Goal: Task Accomplishment & Management: Complete application form

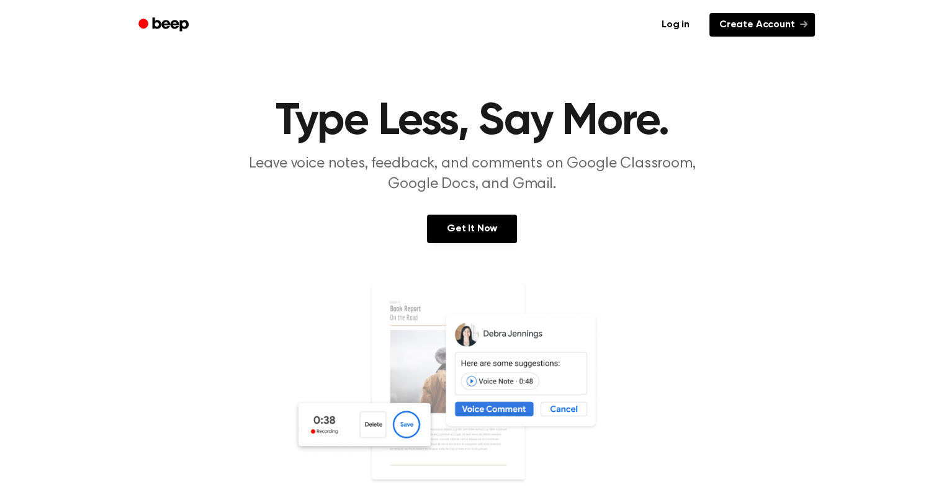
click at [634, 30] on link "Create Account" at bounding box center [762, 25] width 106 height 24
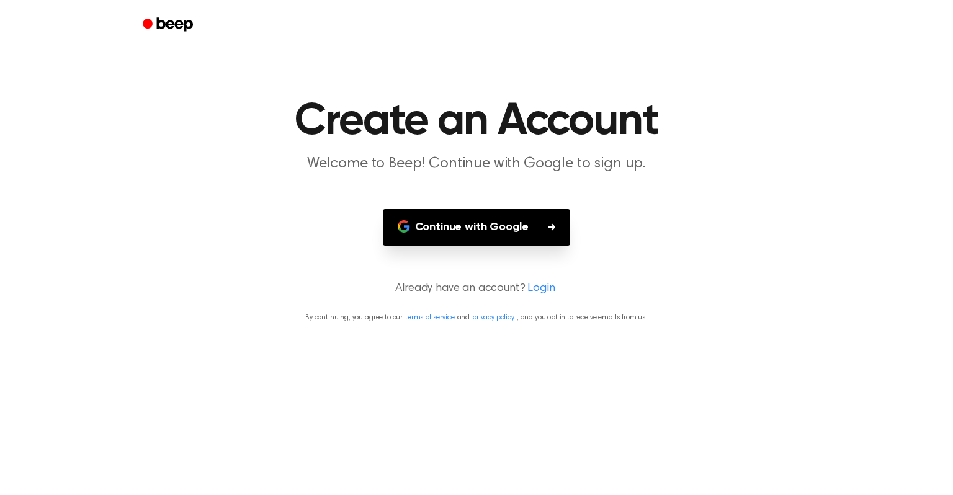
click at [513, 227] on button "Continue with Google" at bounding box center [477, 227] width 188 height 37
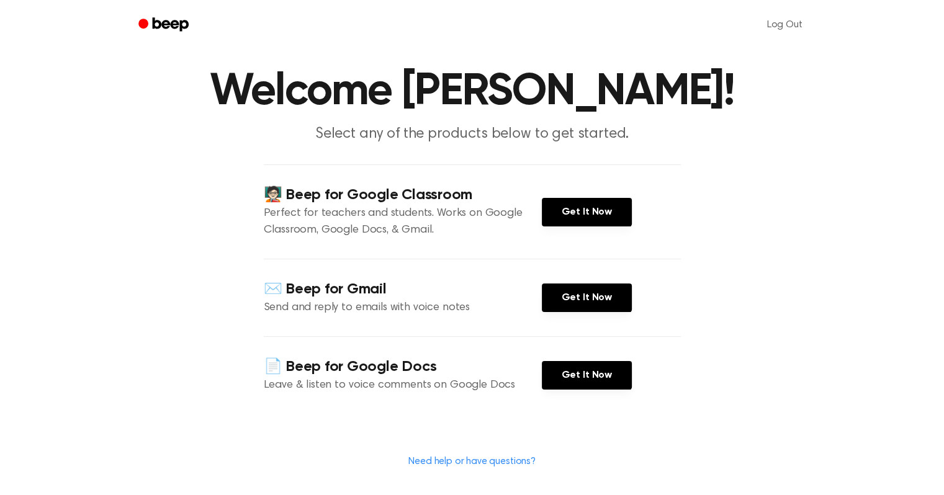
scroll to position [122, 0]
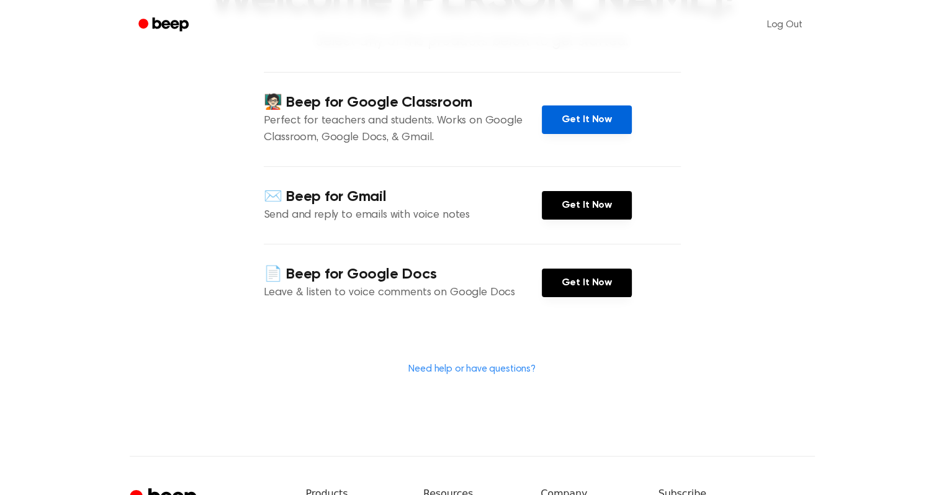
click at [575, 113] on link "Get It Now" at bounding box center [587, 120] width 90 height 29
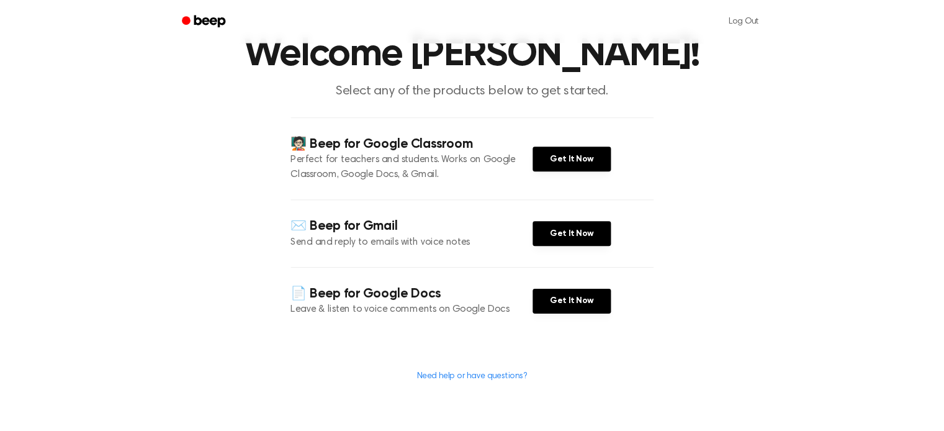
scroll to position [0, 0]
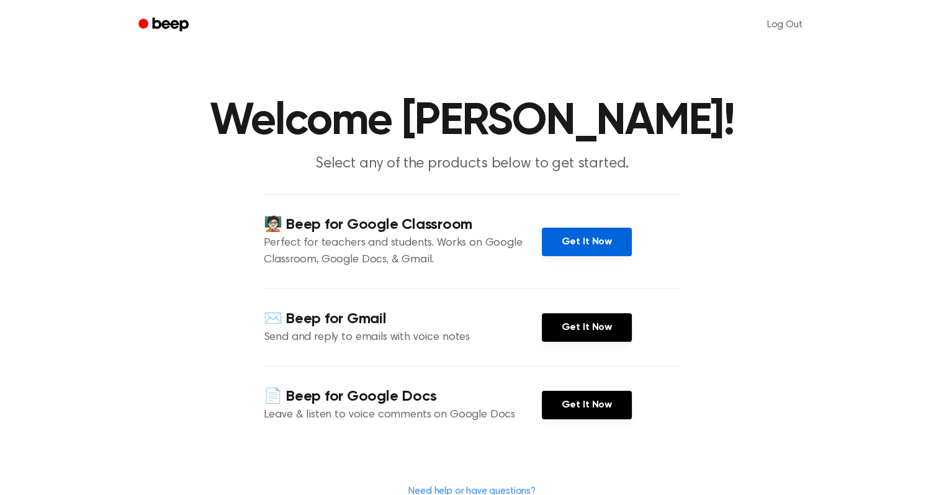
click at [572, 244] on link "Get It Now" at bounding box center [587, 242] width 90 height 29
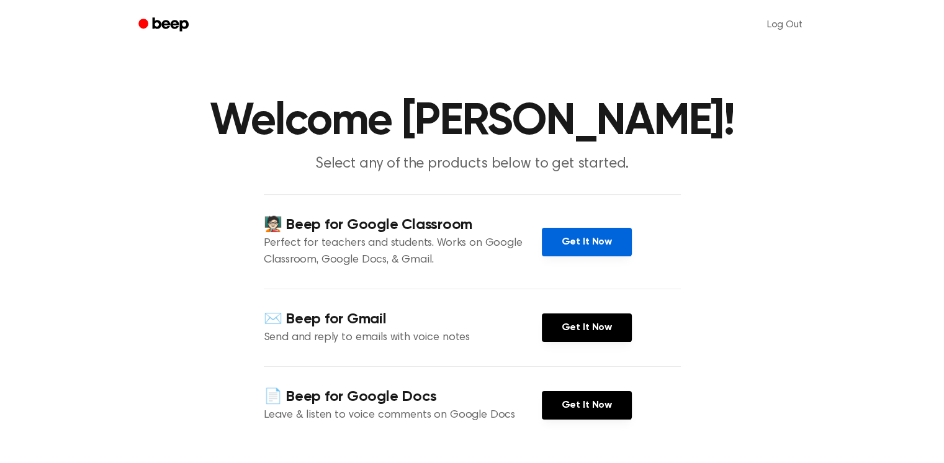
click at [581, 239] on link "Get It Now" at bounding box center [587, 242] width 90 height 29
